Goal: Find specific page/section: Find specific page/section

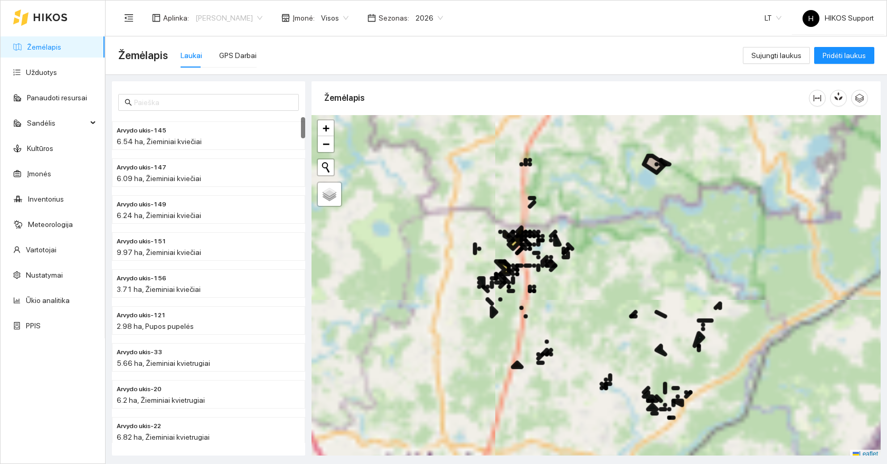
click at [250, 15] on span "[PERSON_NAME]" at bounding box center [228, 18] width 67 height 16
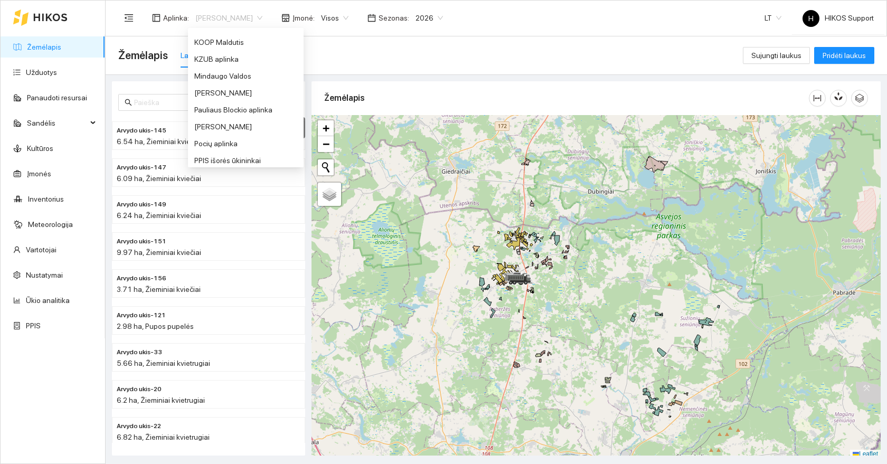
scroll to position [374, 0]
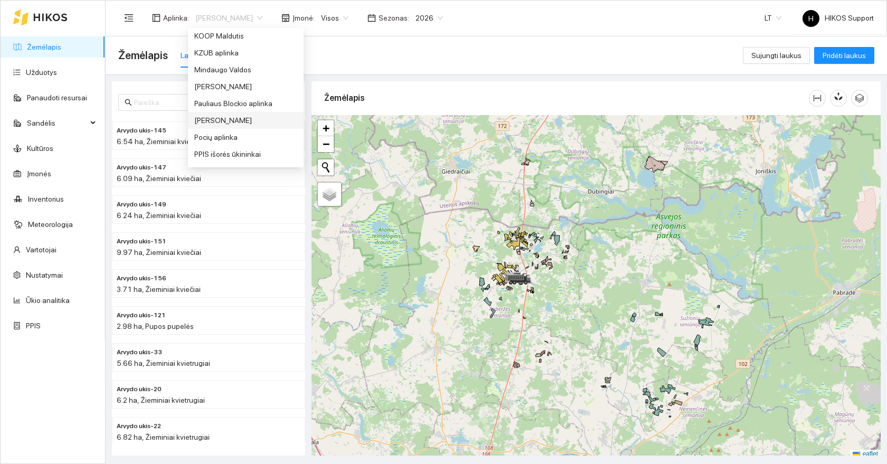
click at [199, 119] on div "[PERSON_NAME]" at bounding box center [245, 121] width 103 height 12
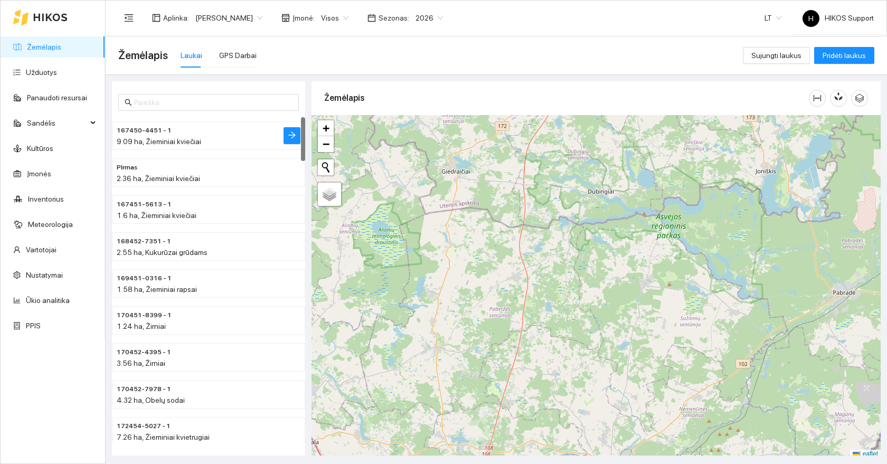
click at [185, 135] on h4 "167450-4451 - 1" at bounding box center [188, 130] width 142 height 12
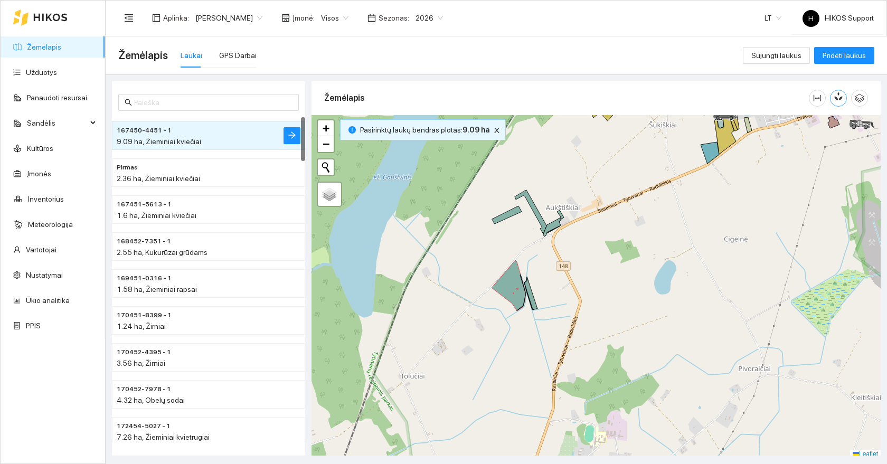
click at [845, 100] on button "button" at bounding box center [838, 98] width 17 height 17
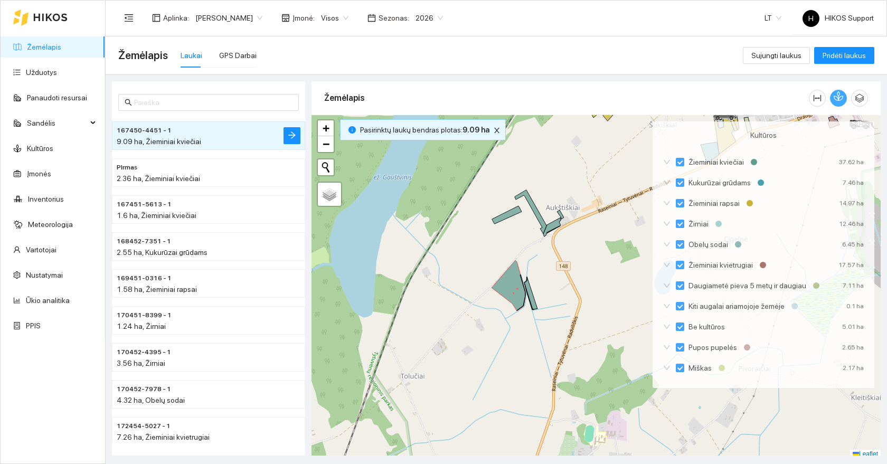
click at [416, 11] on span "2026" at bounding box center [429, 18] width 27 height 16
click at [384, 120] on div "2025" at bounding box center [387, 123] width 27 height 12
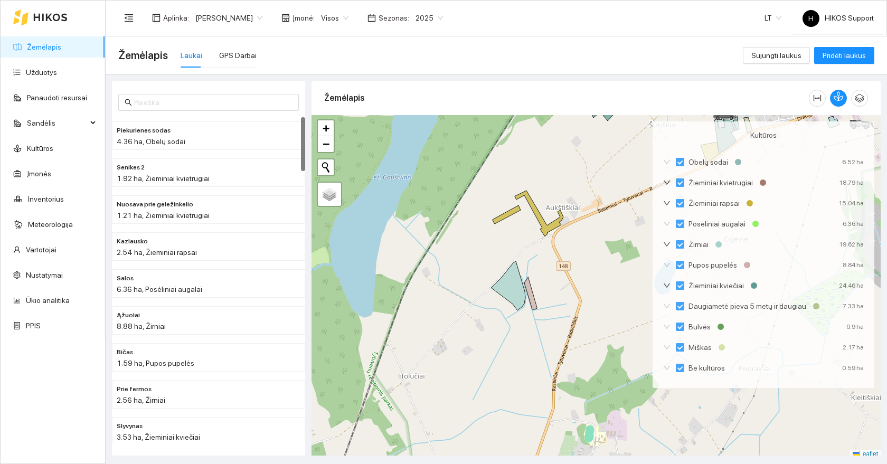
scroll to position [3, 0]
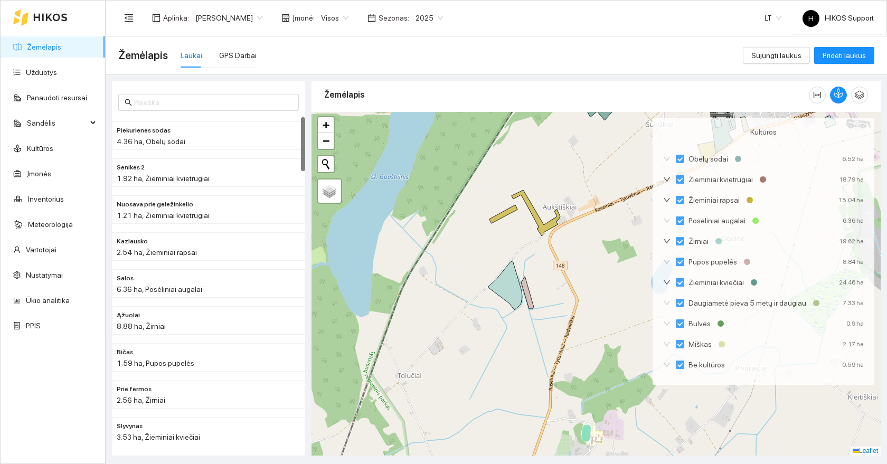
drag, startPoint x: 621, startPoint y: 191, endPoint x: 418, endPoint y: 319, distance: 239.9
click at [418, 319] on div at bounding box center [596, 284] width 569 height 344
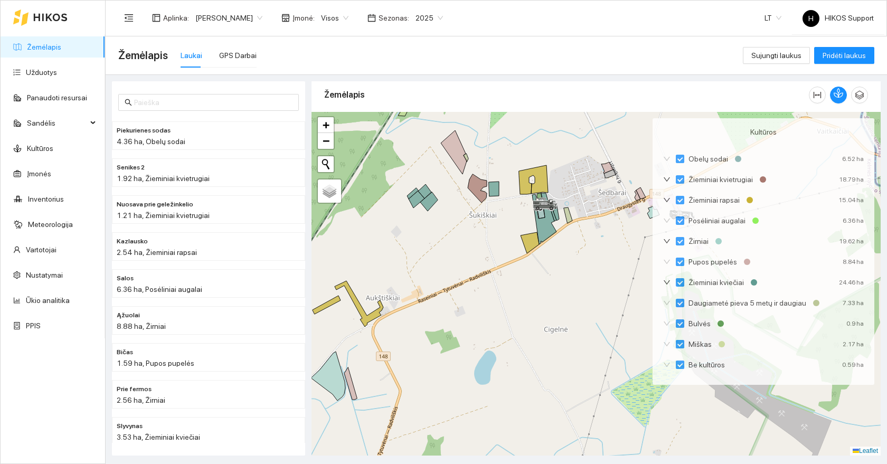
drag, startPoint x: 459, startPoint y: 200, endPoint x: 439, endPoint y: 318, distance: 119.4
click at [439, 316] on div at bounding box center [596, 284] width 569 height 344
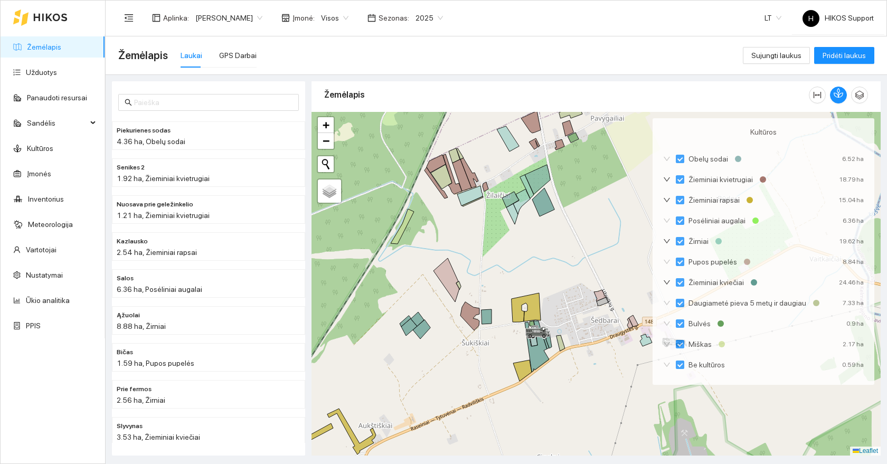
drag, startPoint x: 597, startPoint y: 309, endPoint x: 569, endPoint y: 307, distance: 28.6
click at [569, 307] on div at bounding box center [596, 284] width 569 height 344
